Goal: Task Accomplishment & Management: Manage account settings

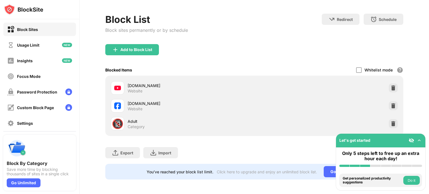
scroll to position [75, 0]
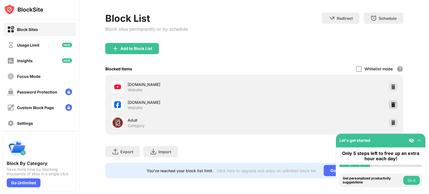
click at [391, 102] on img at bounding box center [394, 105] width 6 height 6
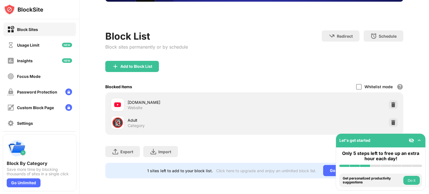
scroll to position [35, 0]
